Goal: Information Seeking & Learning: Learn about a topic

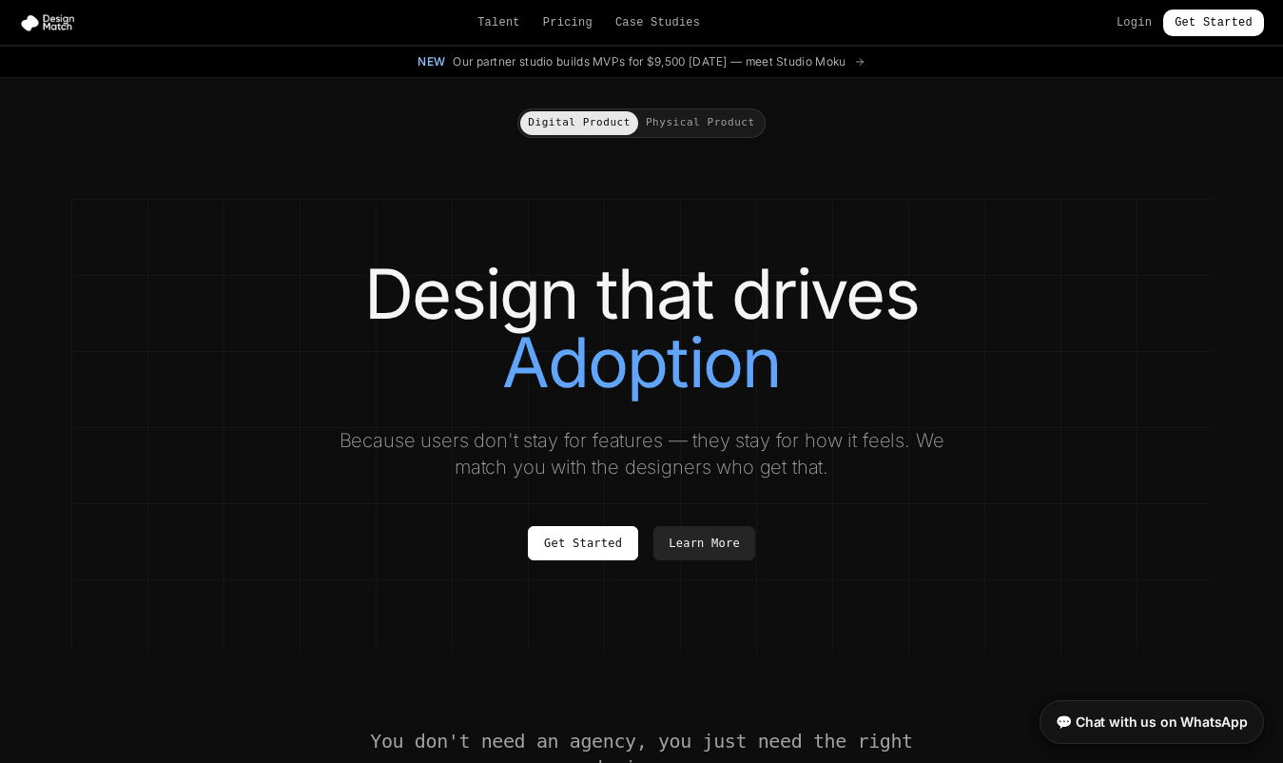
click at [708, 119] on button "Physical Product" at bounding box center [700, 123] width 125 height 24
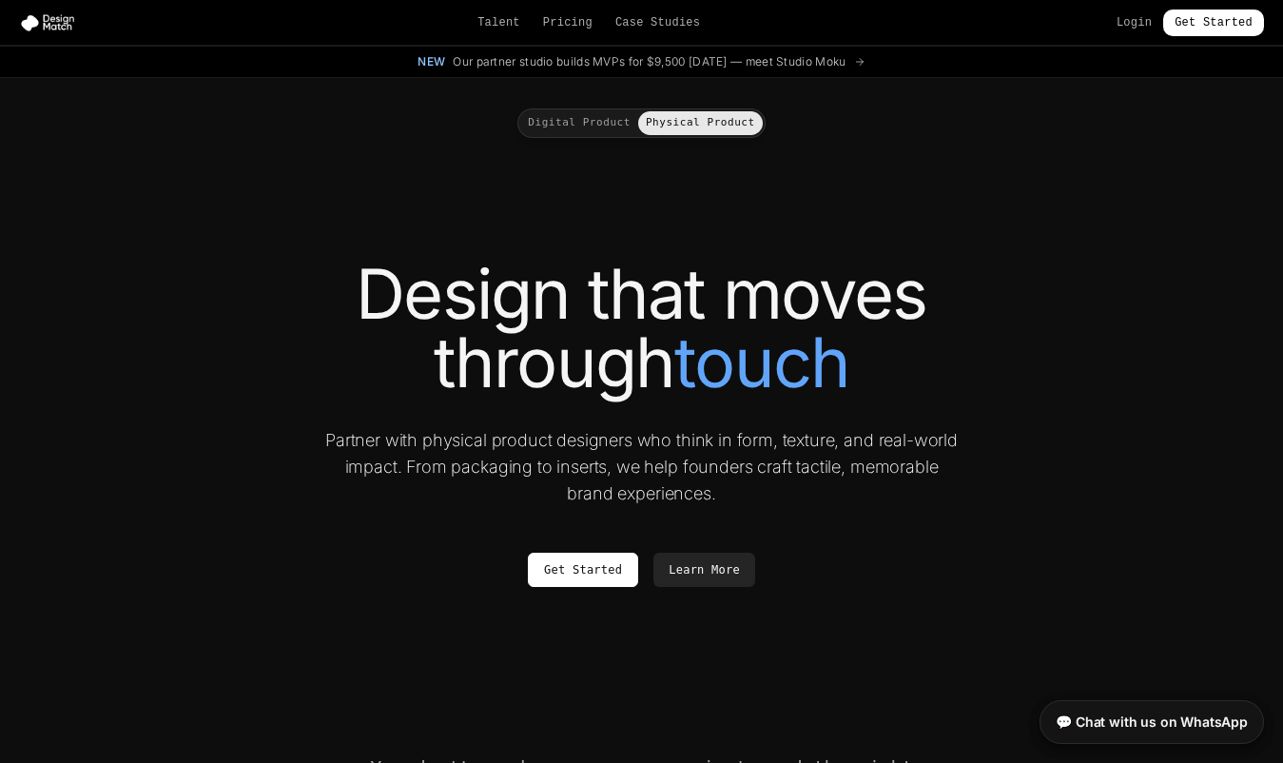
click at [590, 113] on button "Digital Product" at bounding box center [579, 123] width 118 height 24
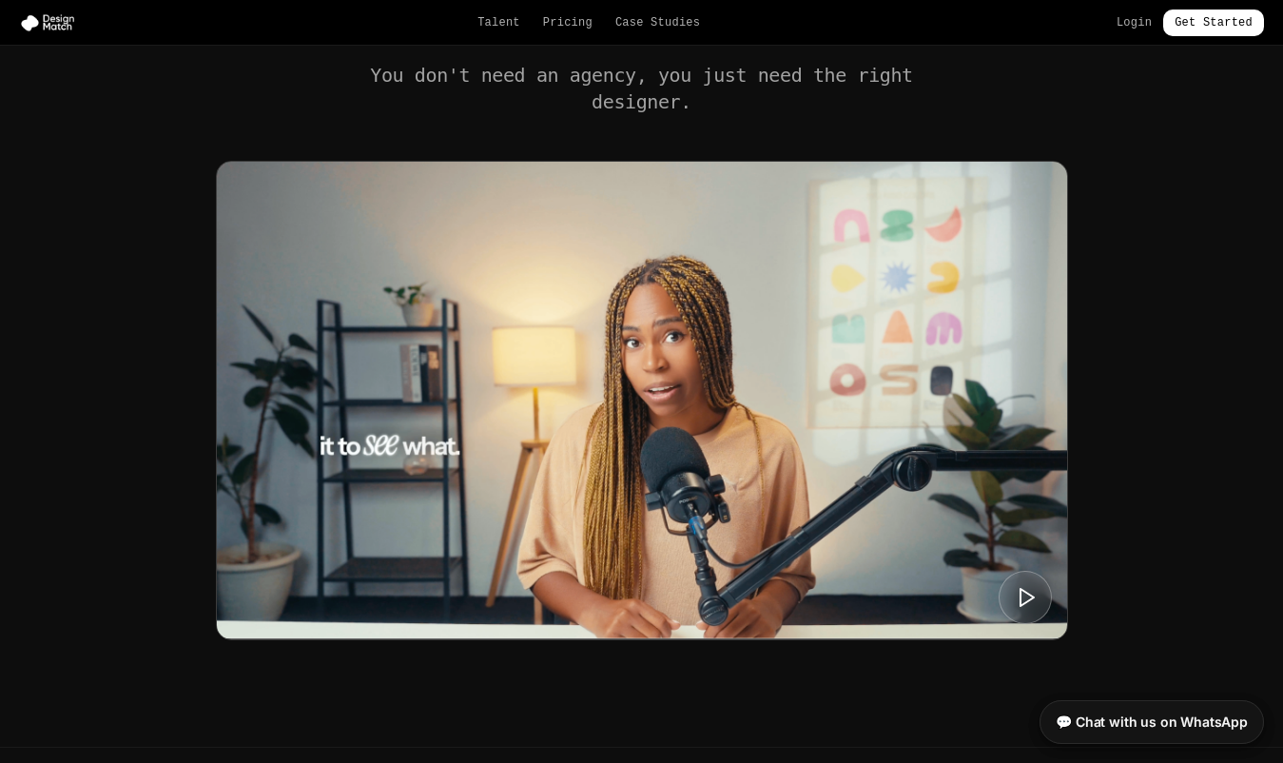
scroll to position [675, 0]
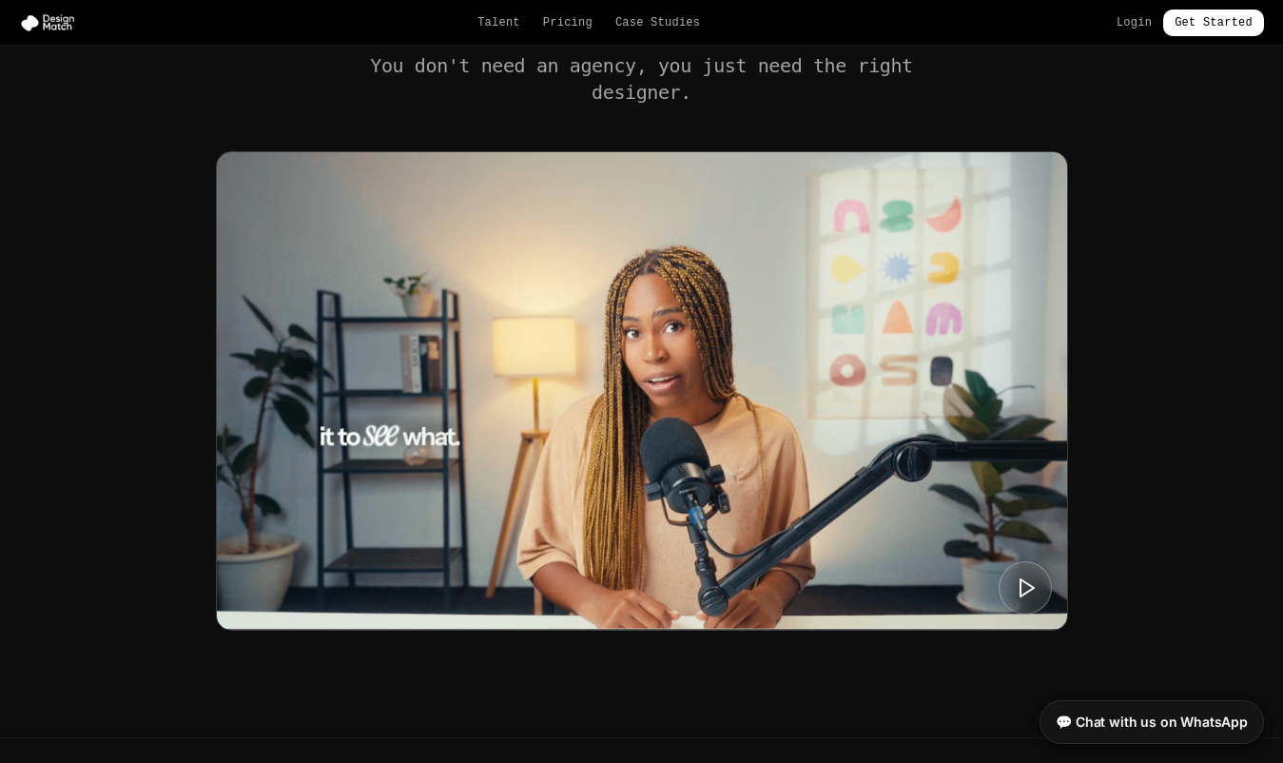
click at [650, 423] on img at bounding box center [642, 390] width 850 height 477
click at [665, 518] on img at bounding box center [642, 390] width 850 height 477
click at [1024, 587] on icon at bounding box center [1026, 587] width 24 height 24
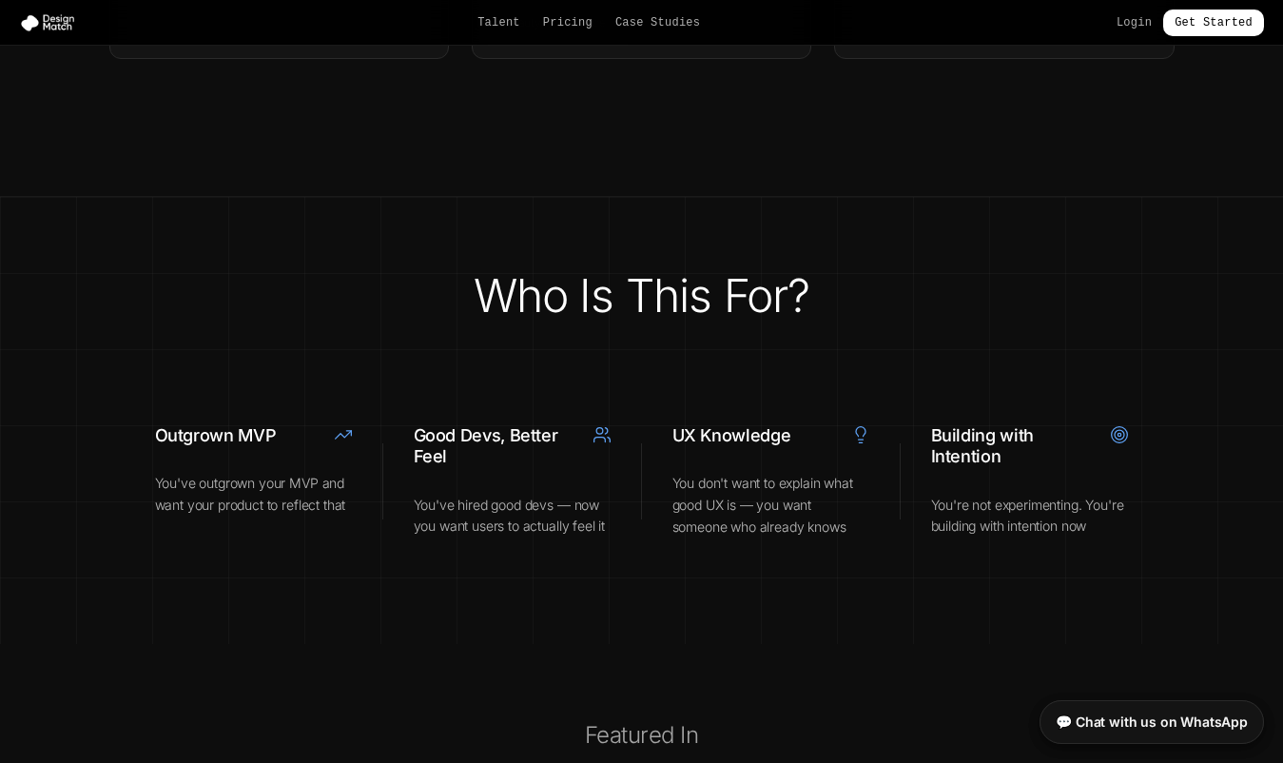
scroll to position [6394, 0]
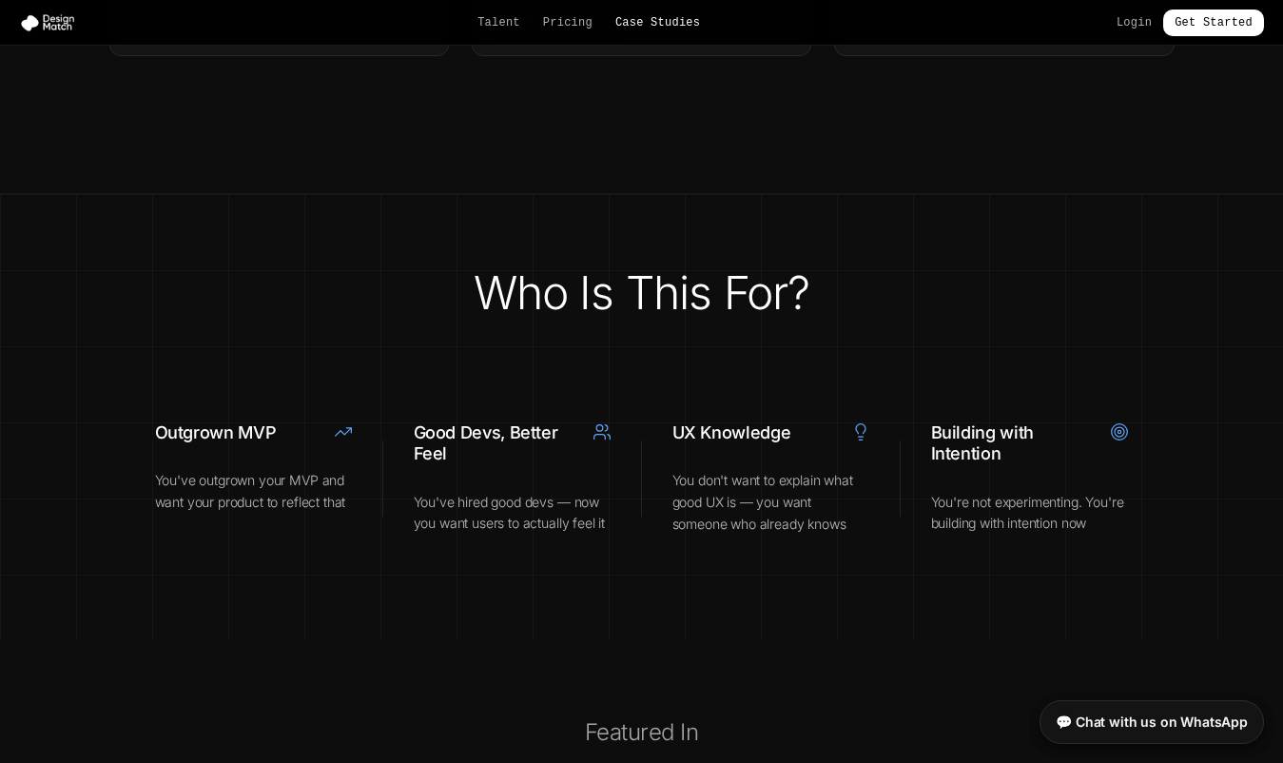
click at [650, 23] on link "Case Studies" at bounding box center [657, 22] width 85 height 15
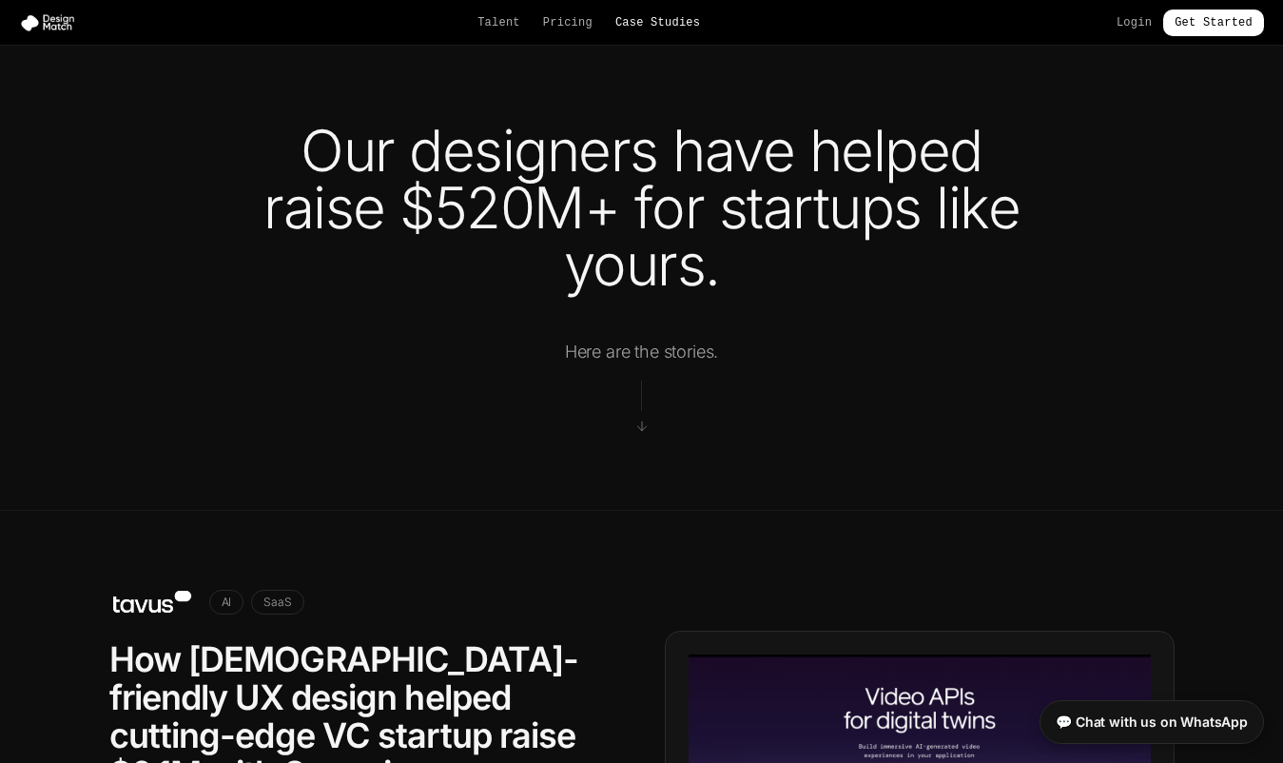
click at [647, 23] on link "Case Studies" at bounding box center [657, 22] width 85 height 15
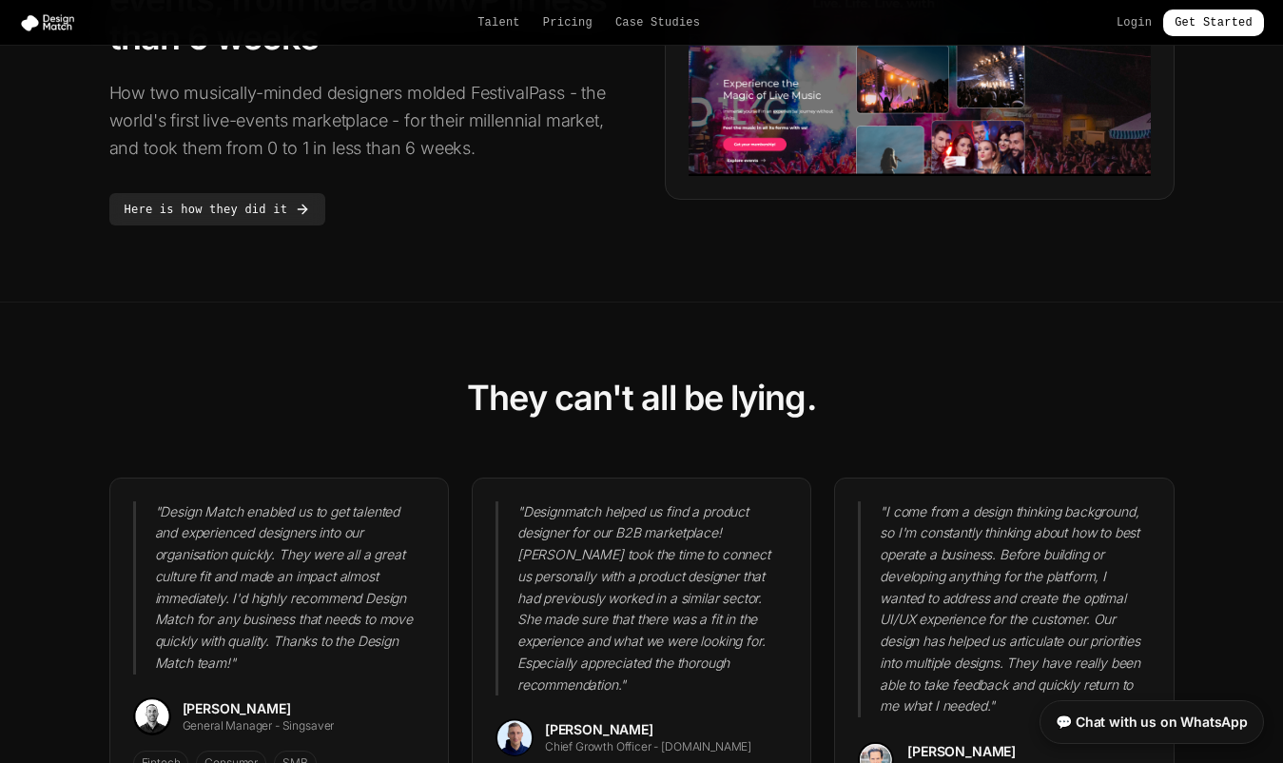
scroll to position [1562, 0]
